Goal: Find specific page/section: Find specific page/section

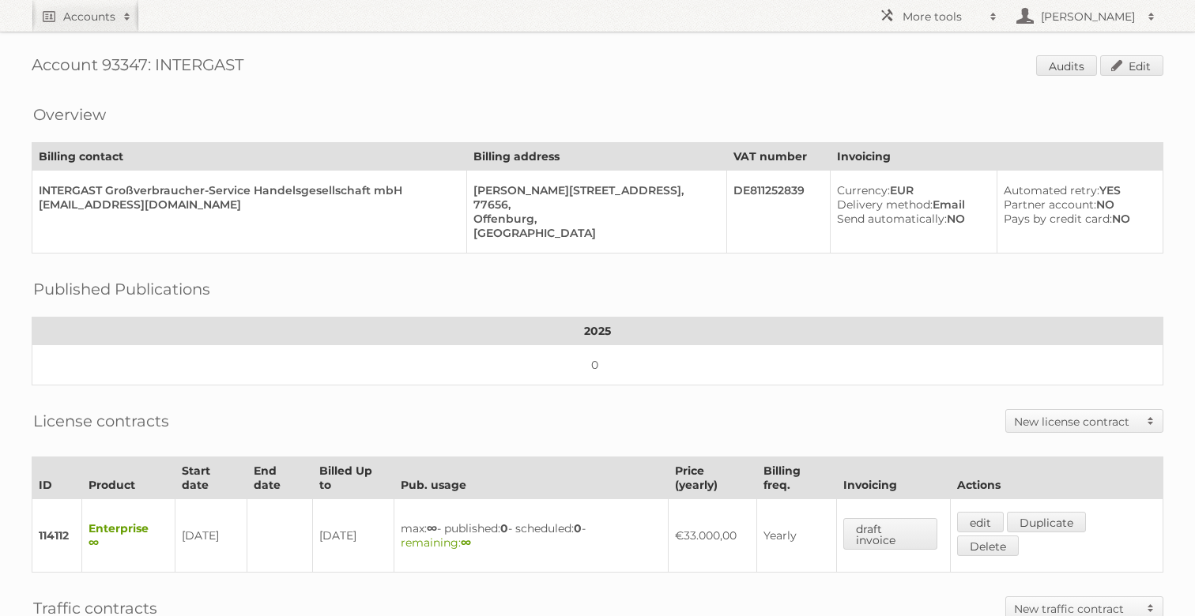
scroll to position [347, 0]
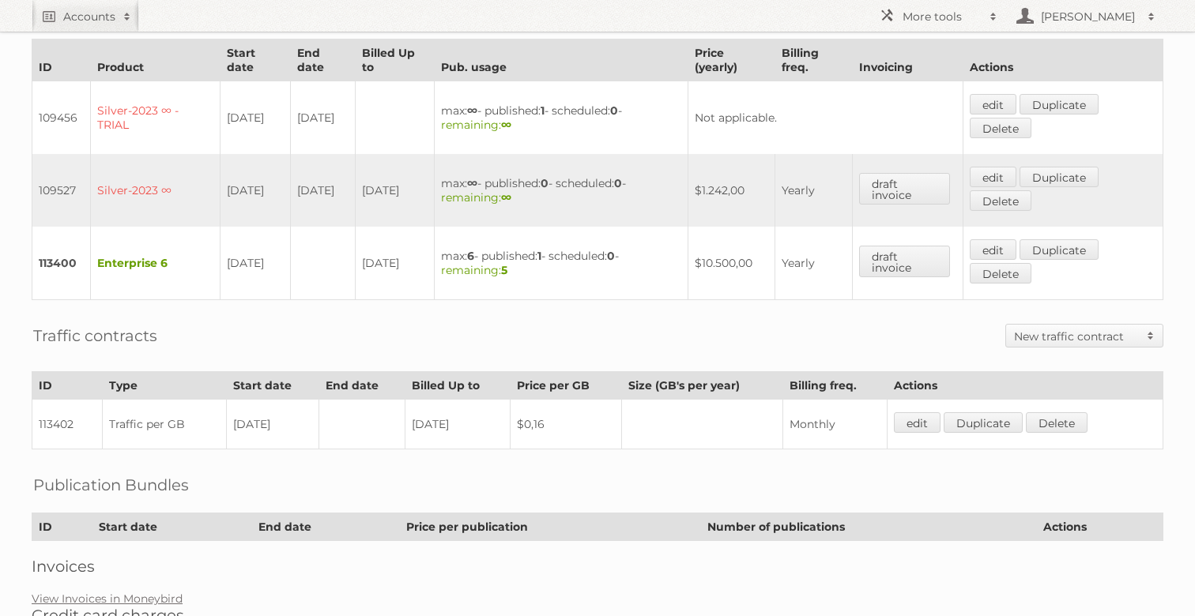
scroll to position [354, 0]
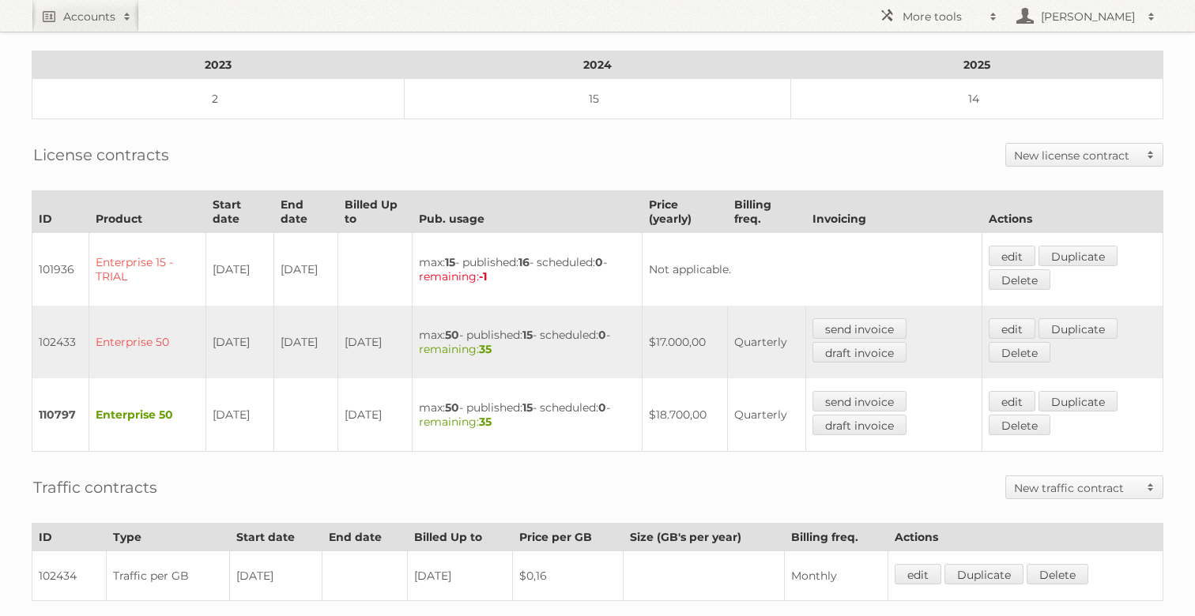
scroll to position [350, 0]
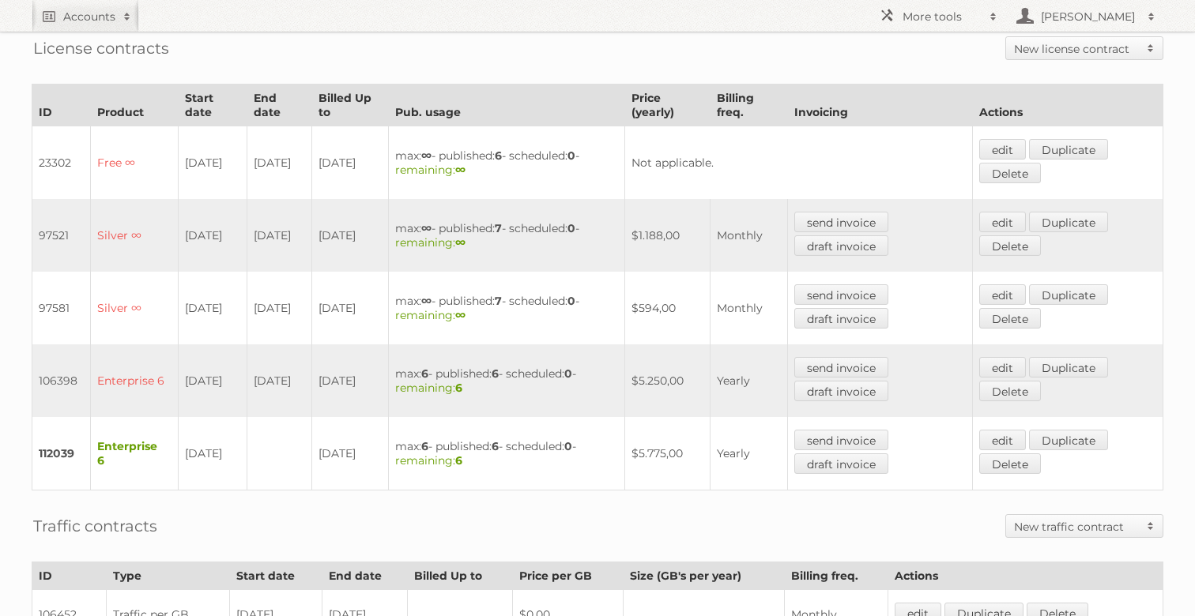
scroll to position [374, 0]
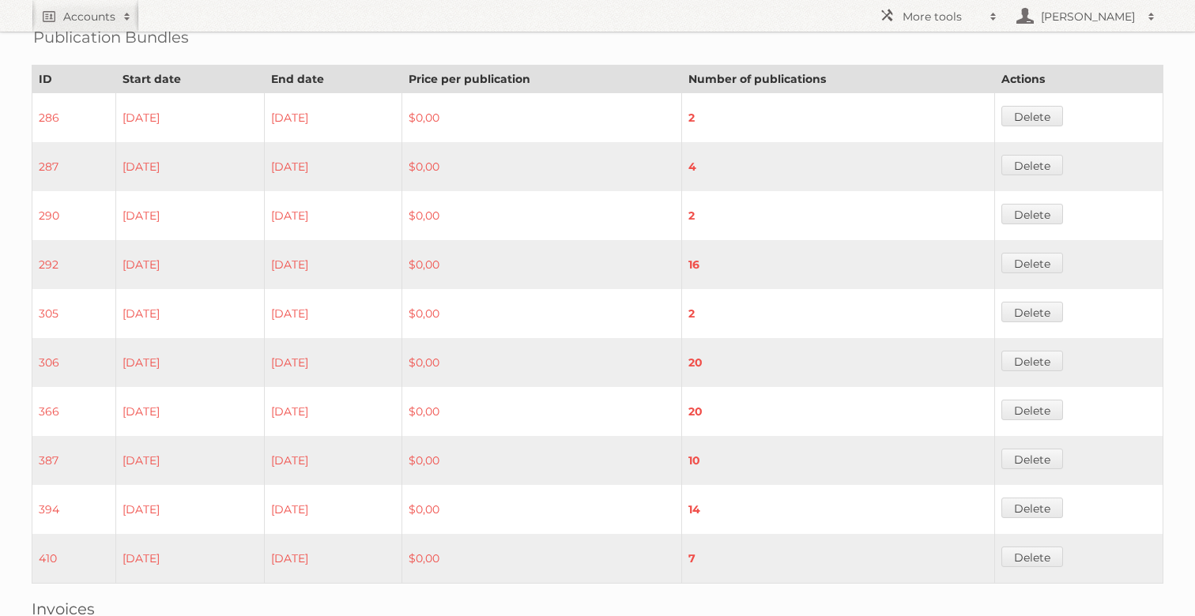
scroll to position [1049, 0]
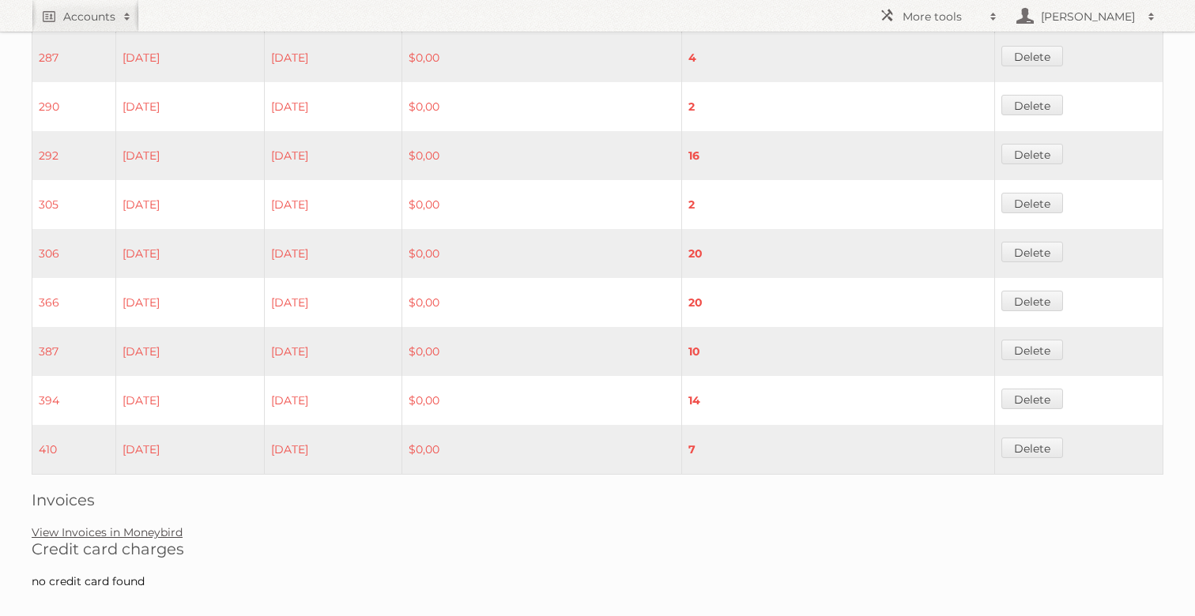
click at [162, 525] on link "View Invoices in Moneybird" at bounding box center [107, 532] width 151 height 14
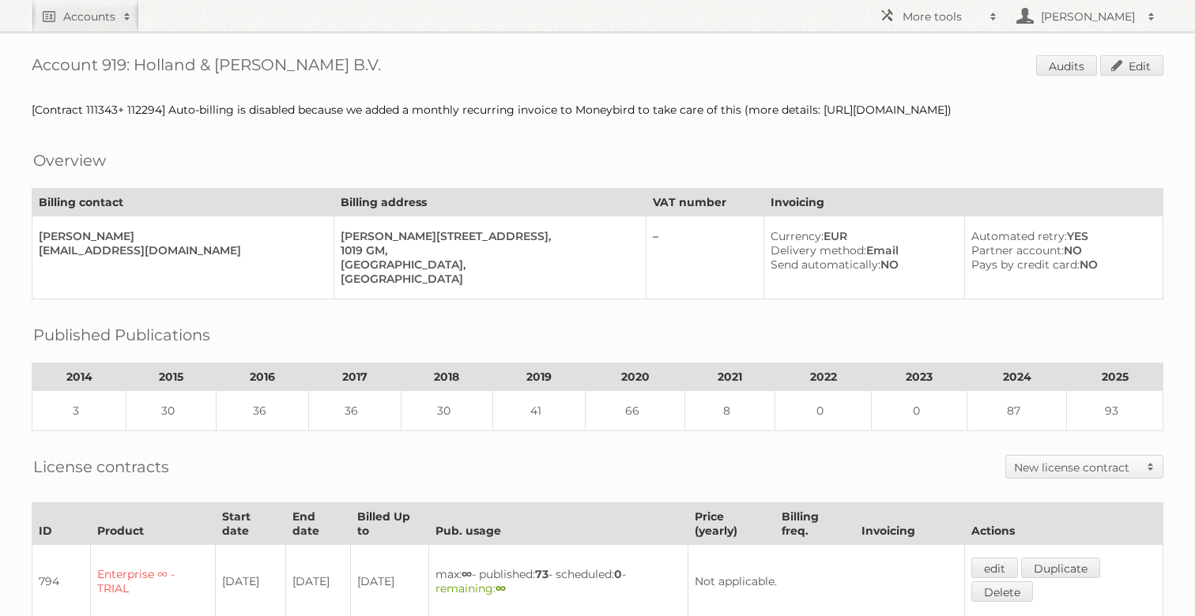
scroll to position [873, 0]
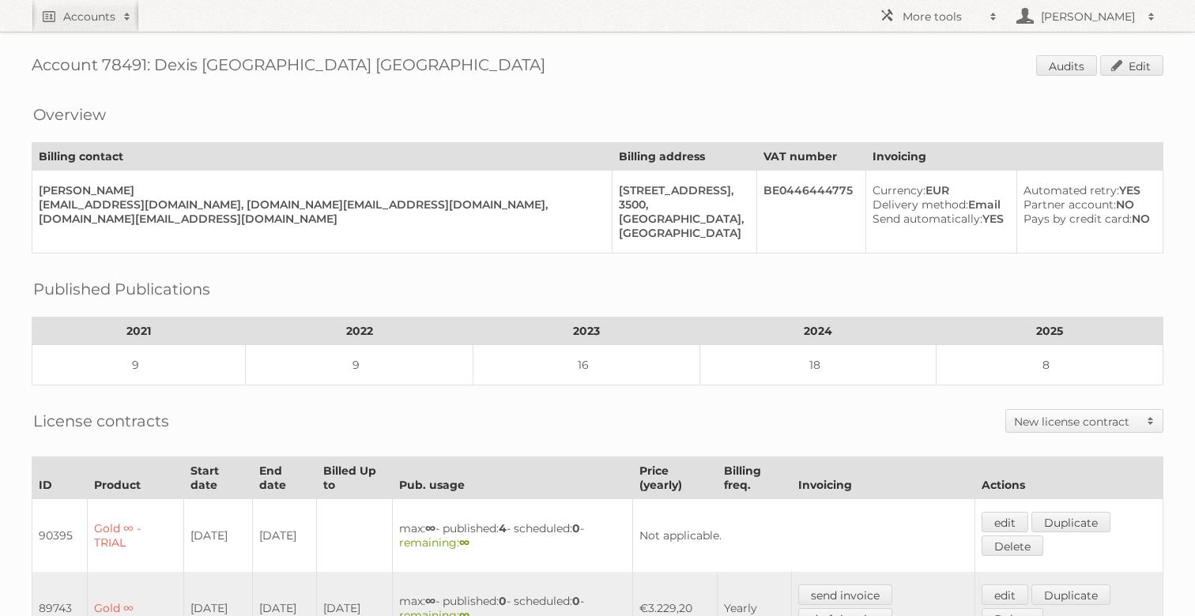
scroll to position [347, 0]
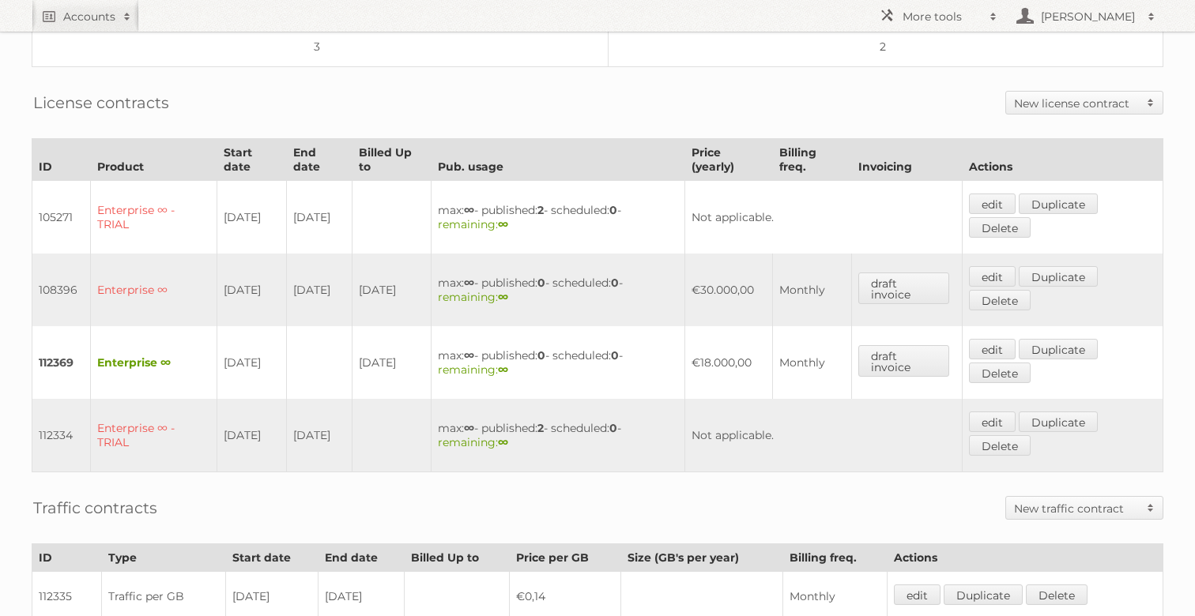
scroll to position [423, 0]
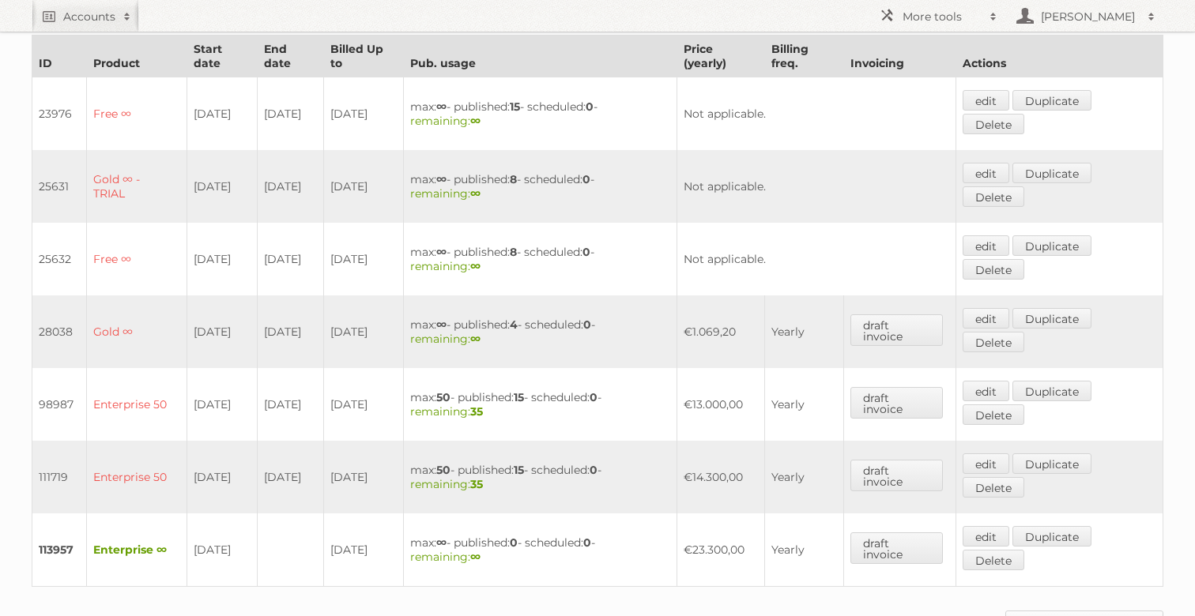
scroll to position [574, 0]
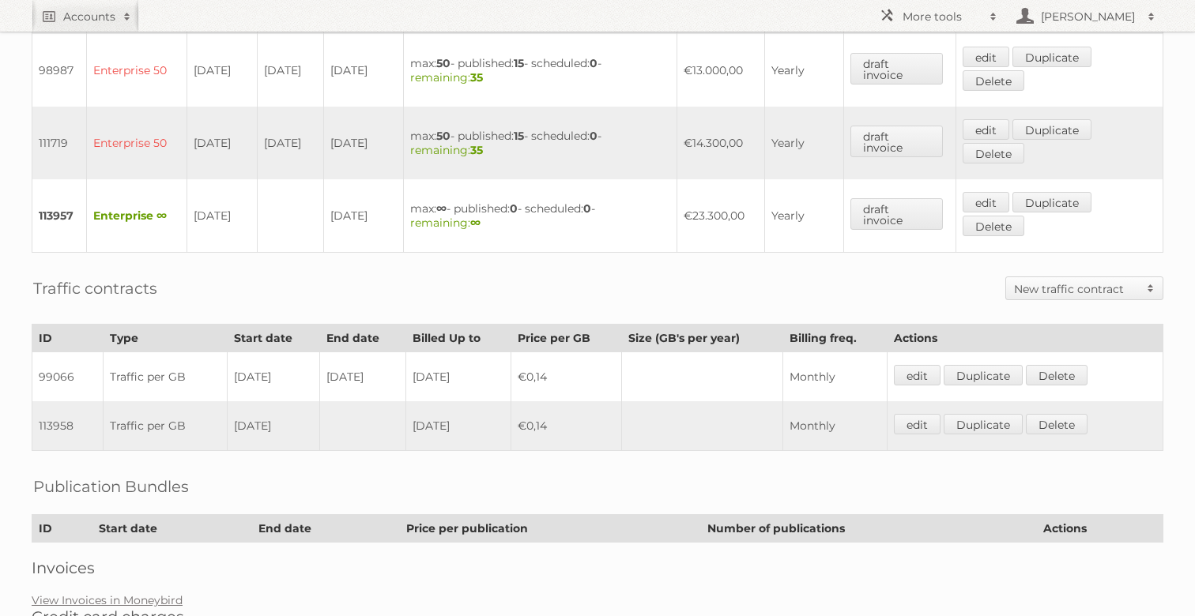
scroll to position [769, 0]
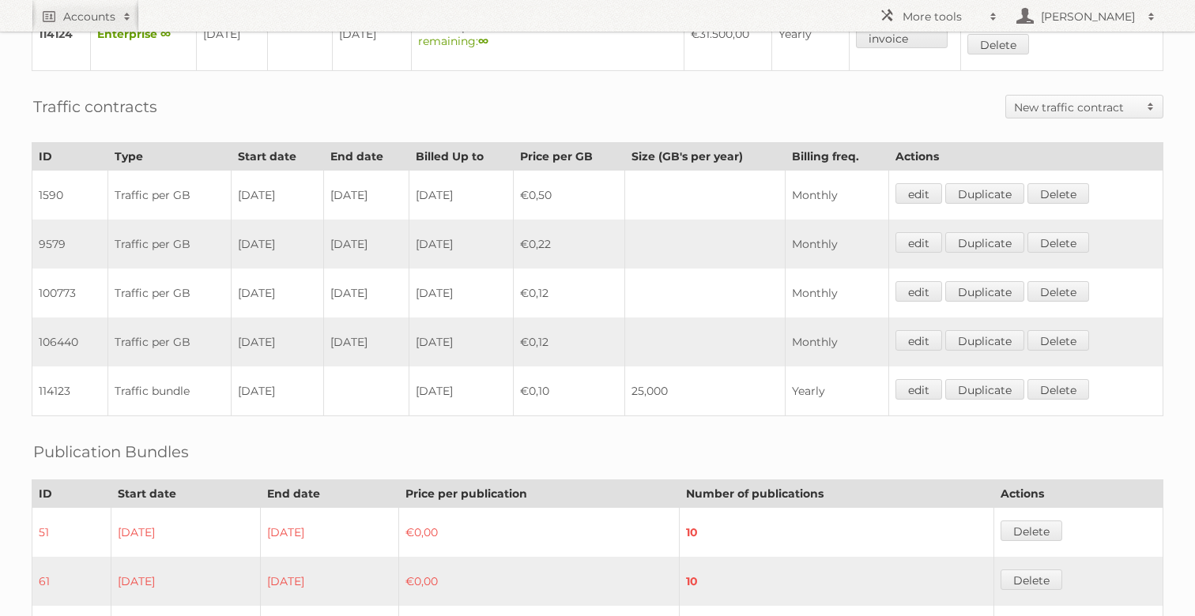
scroll to position [820, 0]
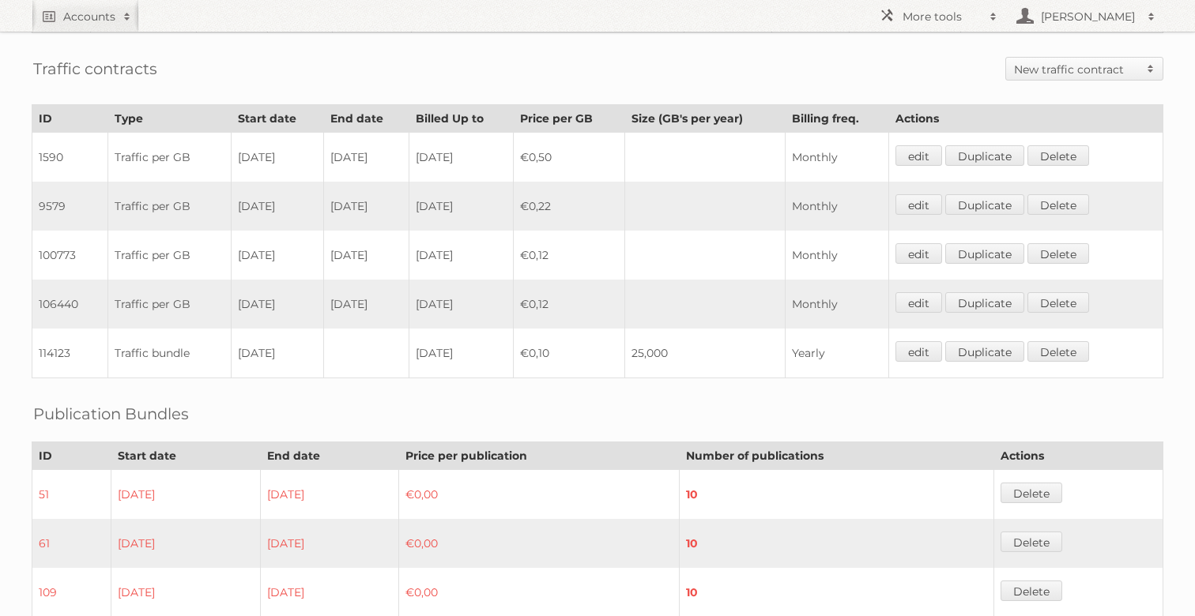
scroll to position [871, 0]
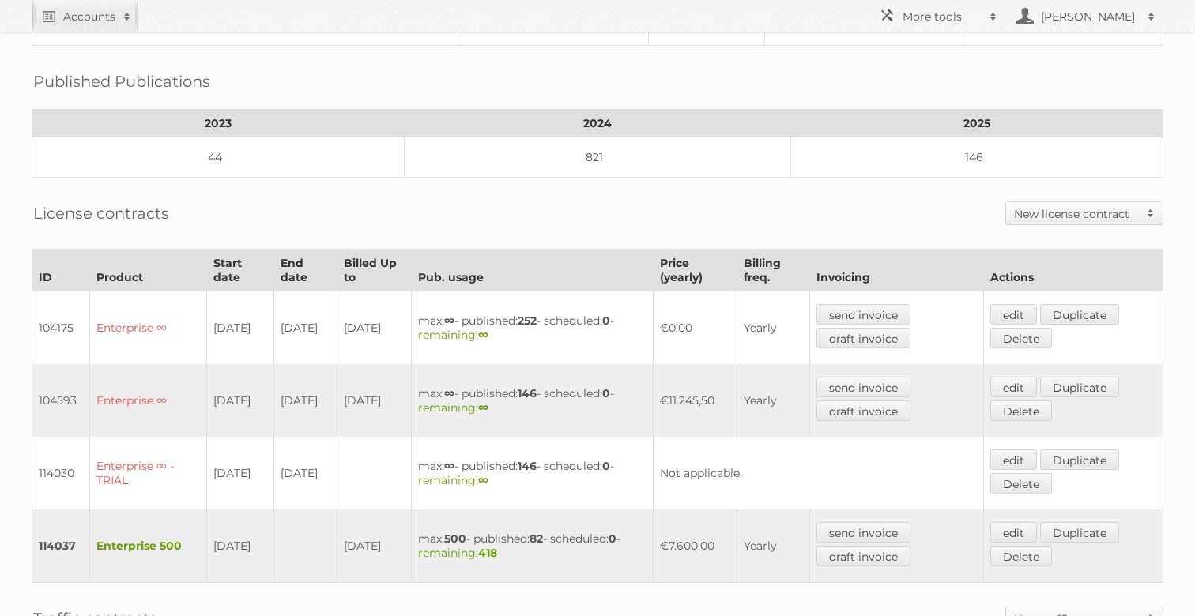
scroll to position [287, 0]
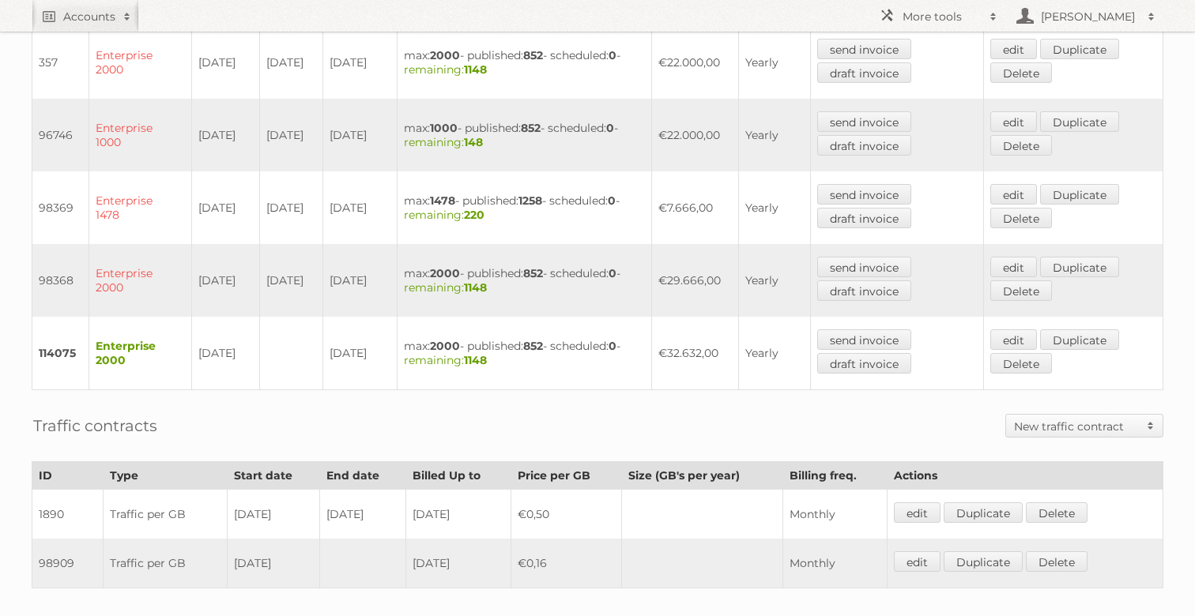
scroll to position [681, 0]
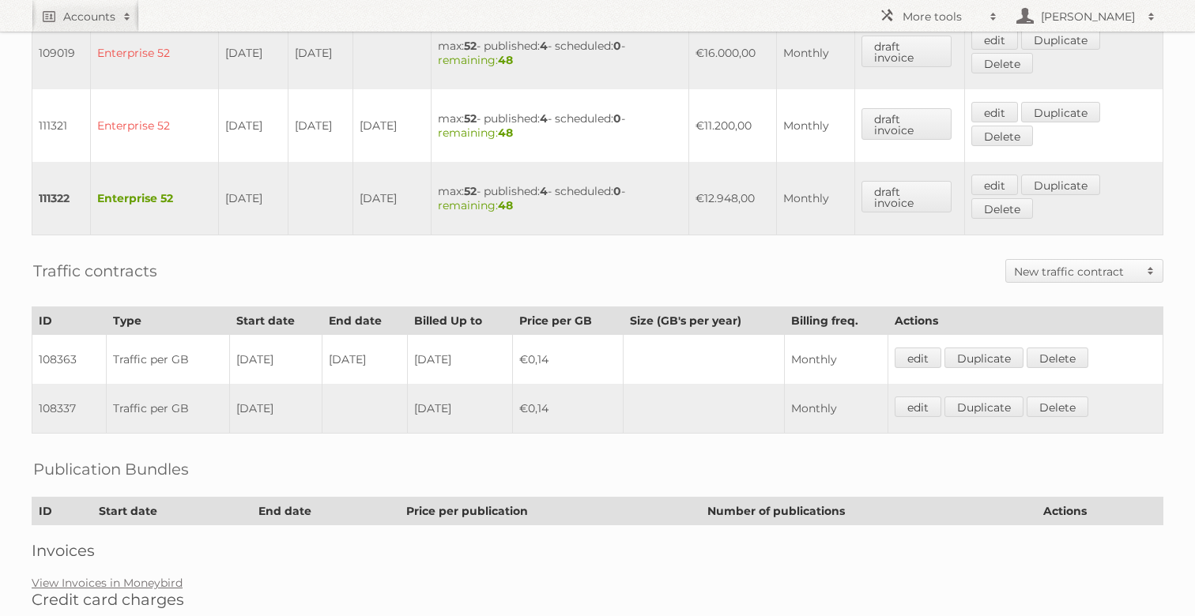
scroll to position [800, 0]
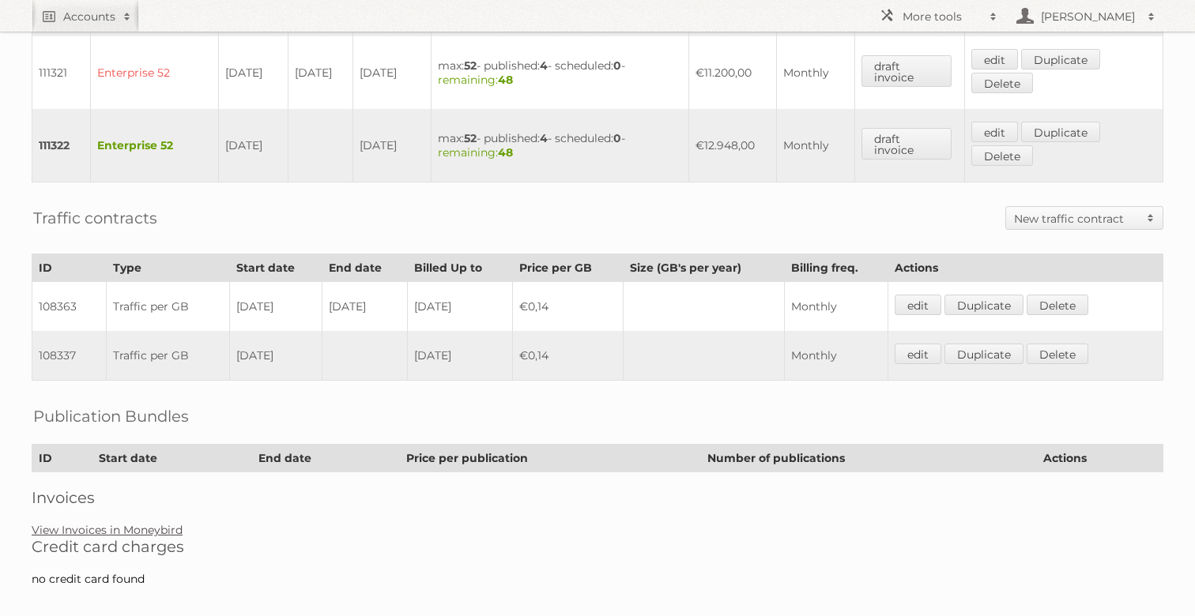
click at [142, 523] on link "View Invoices in Moneybird" at bounding box center [107, 530] width 151 height 14
